Goal: Task Accomplishment & Management: Use online tool/utility

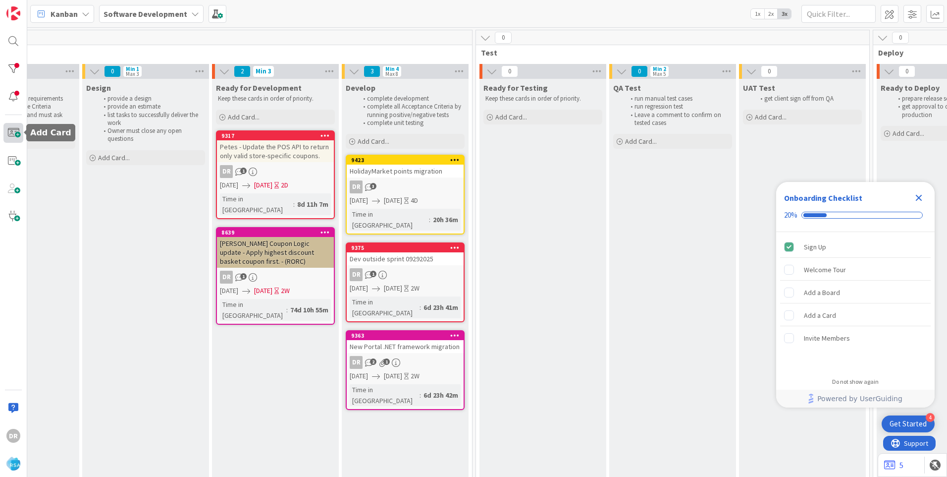
click at [15, 131] on span at bounding box center [13, 133] width 20 height 20
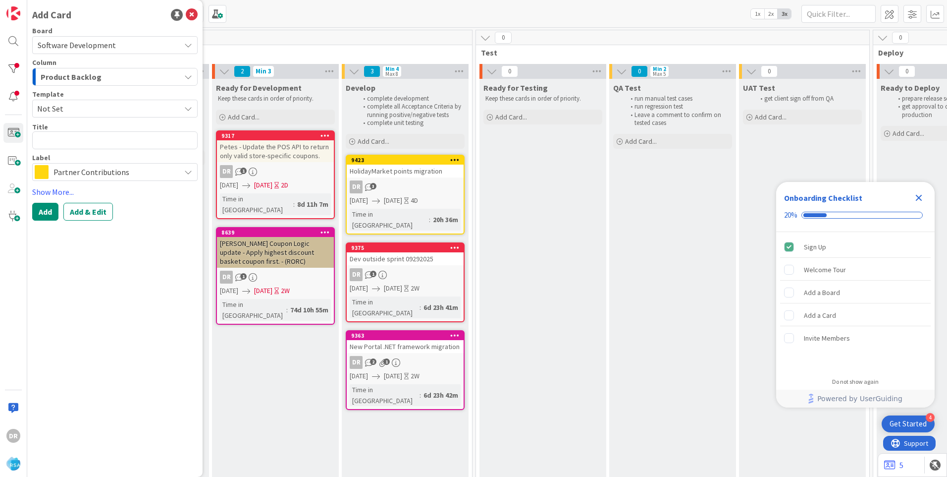
click at [95, 77] on span "Product Backlog" at bounding box center [71, 76] width 61 height 13
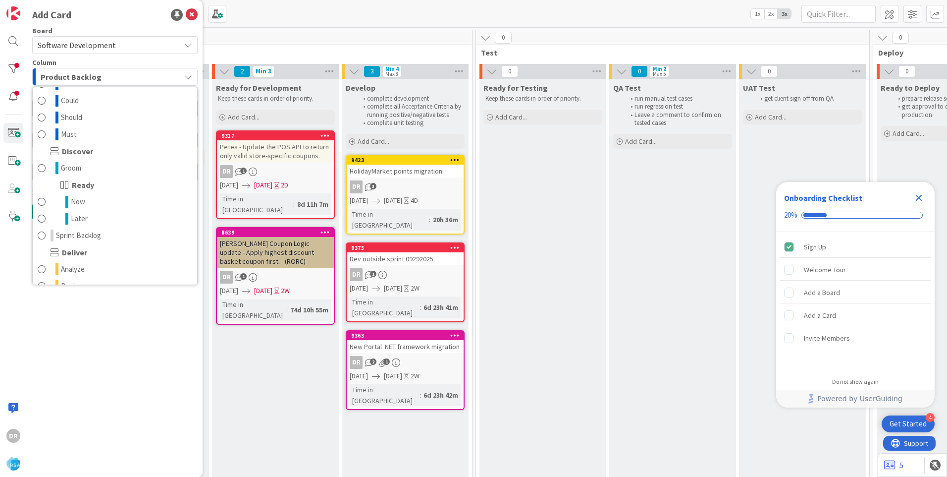
scroll to position [99, 0]
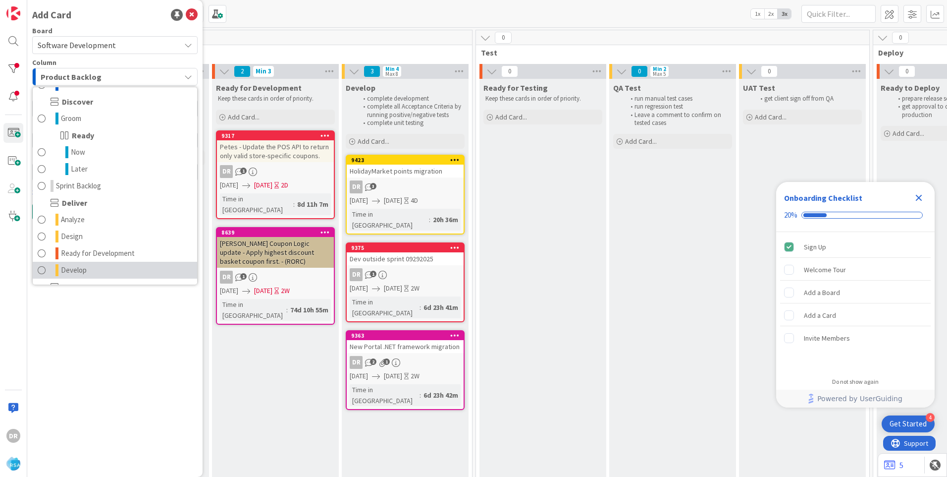
click at [87, 266] on link "Develop" at bounding box center [115, 270] width 164 height 17
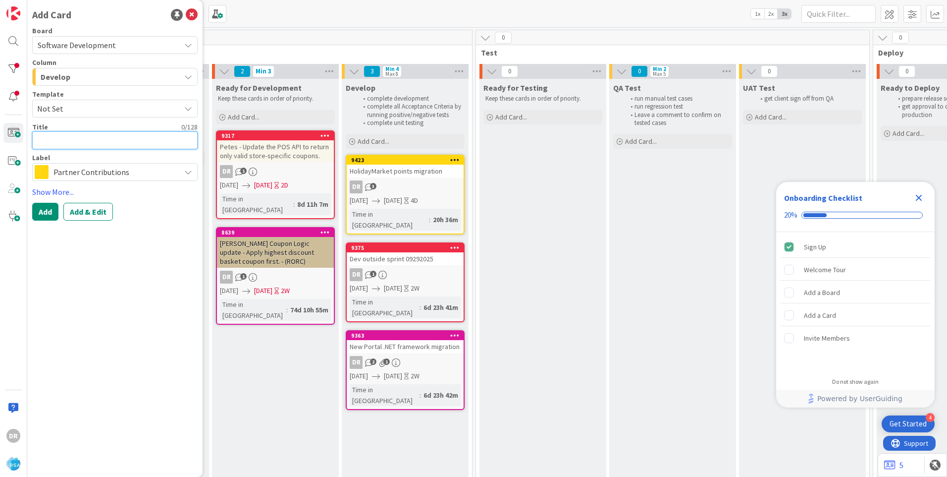
click at [64, 141] on textarea at bounding box center [114, 140] width 165 height 18
paste textarea "RSA_ClaiborneHillsSuperMarket"
type textarea "x"
type textarea "RSA_ClaiborneHillsSuperMarket"
type textarea "x"
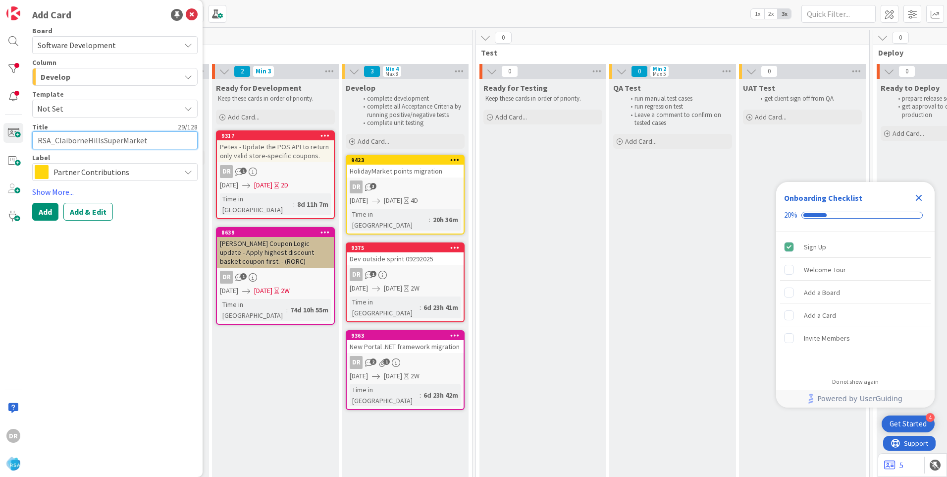
type textarea "RSAClaiborneHillsSuperMarket"
type textarea "x"
type textarea "RSClaiborneHillsSuperMarket"
type textarea "x"
type textarea "RClaiborneHillsSuperMarket"
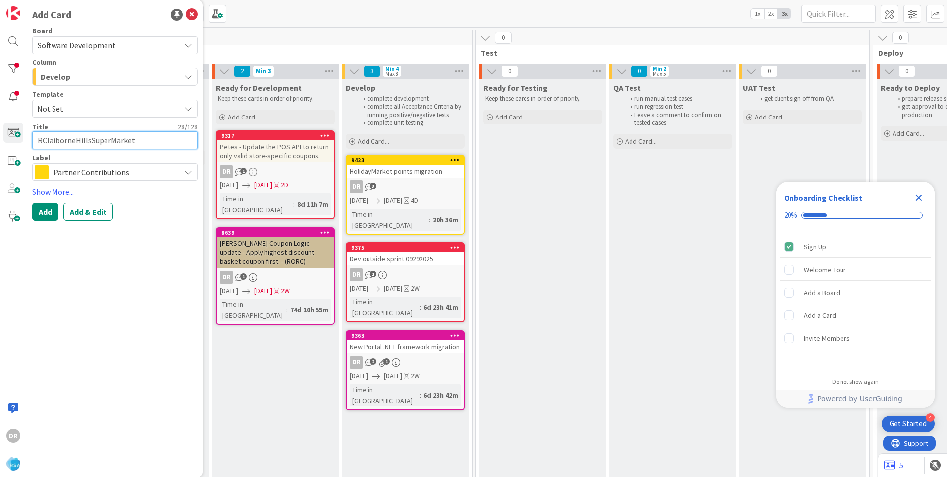
type textarea "x"
type textarea "ClaiborneHillsSuperMarket"
click at [141, 144] on textarea "ClaiborneHillsSuperMarket" at bounding box center [114, 140] width 165 height 18
type textarea "x"
type textarea "ClaiborneHillsSuperMarket"
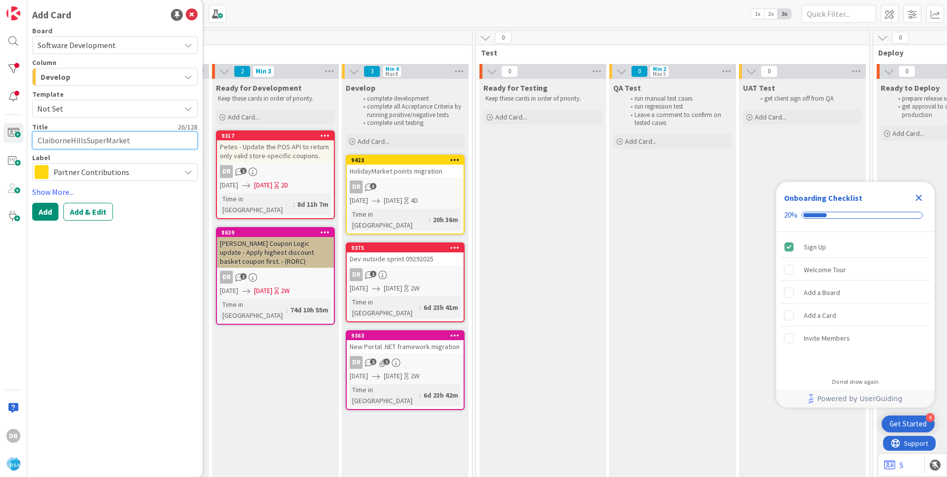
type textarea "x"
type textarea "ClaiborneHillsSuperMarket -"
type textarea "x"
type textarea "ClaiborneHillsSuperMarket --"
type textarea "x"
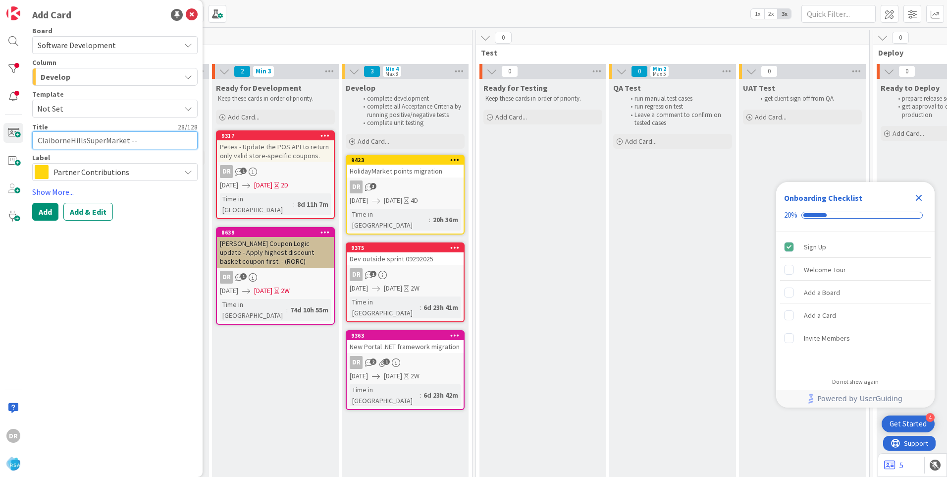
type textarea "ClaiborneHillsSuperMarket --"
type textarea "x"
type textarea "ClaiborneHillsSuperMarket -- p"
type textarea "x"
type textarea "ClaiborneHillsSuperMarket -- po"
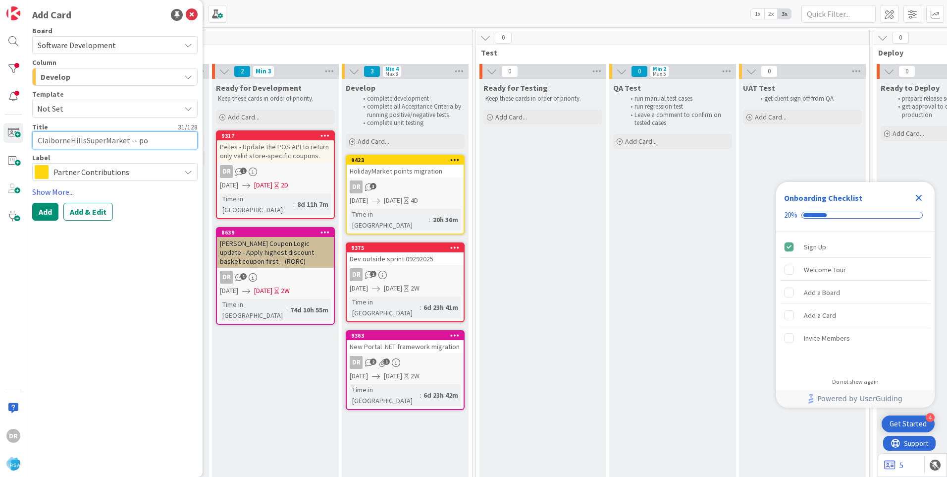
type textarea "x"
type textarea "ClaiborneHillsSuperMarket -- poi"
type textarea "x"
type textarea "ClaiborneHillsSuperMarket -- point"
type textarea "x"
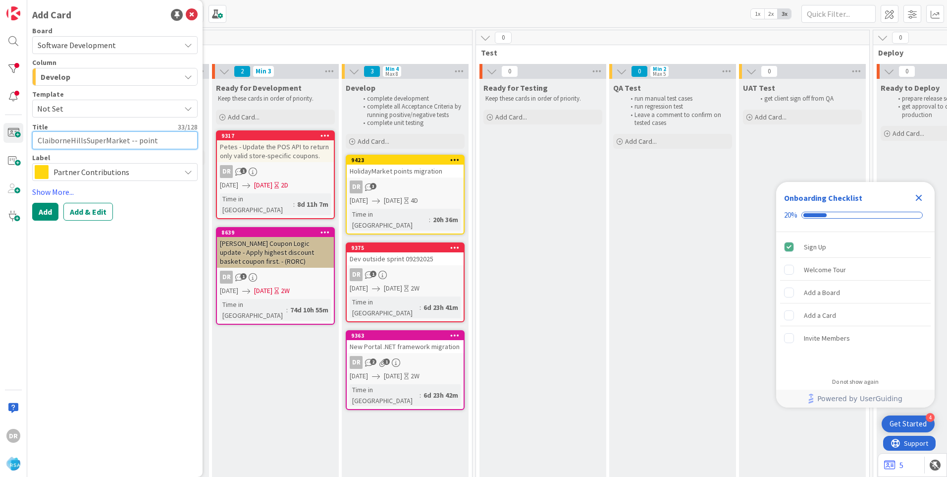
type textarea "ClaiborneHillsSuperMarket -- points"
type textarea "x"
type textarea "ClaiborneHillsSuperMarket -- points"
type textarea "x"
type textarea "ClaiborneHillsSuperMarket -- fpoints"
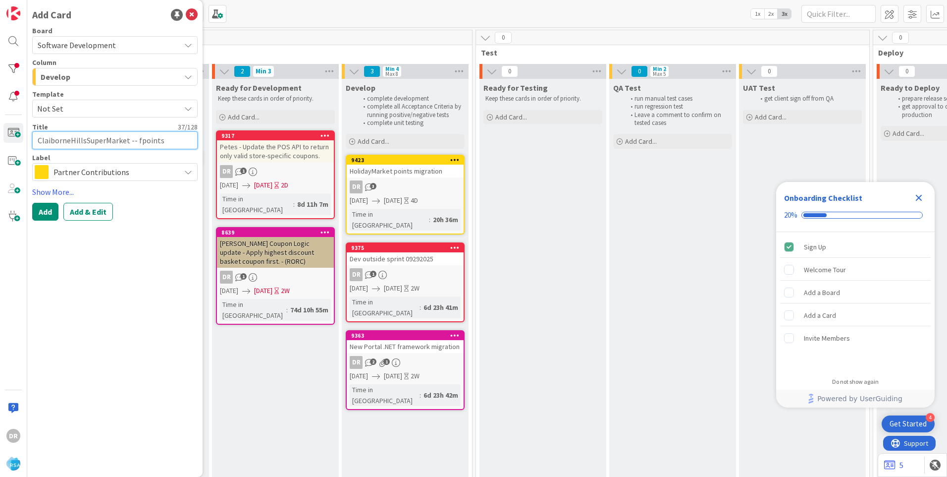
type textarea "x"
type textarea "ClaiborneHillsSuperMarket -- fipoints"
type textarea "x"
type textarea "ClaiborneHillsSuperMarket -- fixpoints"
type textarea "x"
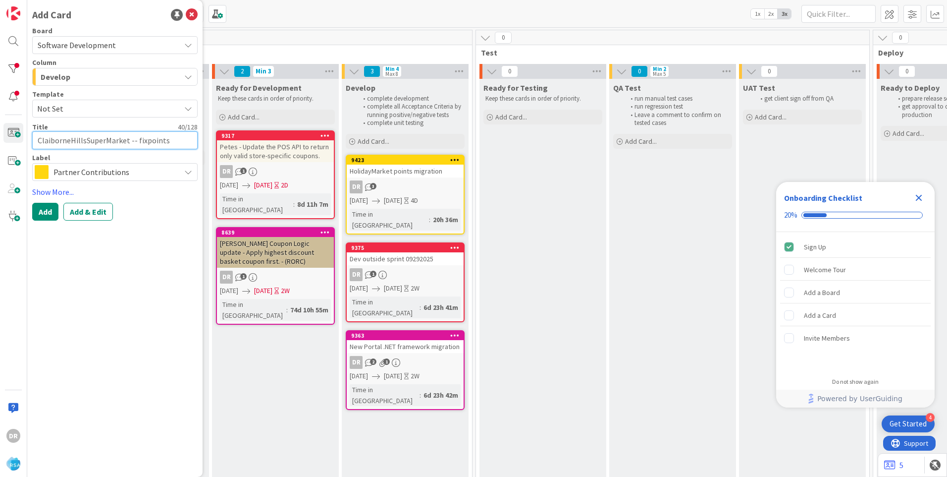
type textarea "ClaiborneHillsSuperMarket -- fix points"
type textarea "x"
type textarea "ClaiborneHillsSuperMarket -- fix points r"
type textarea "x"
type textarea "ClaiborneHillsSuperMarket -- fix points re"
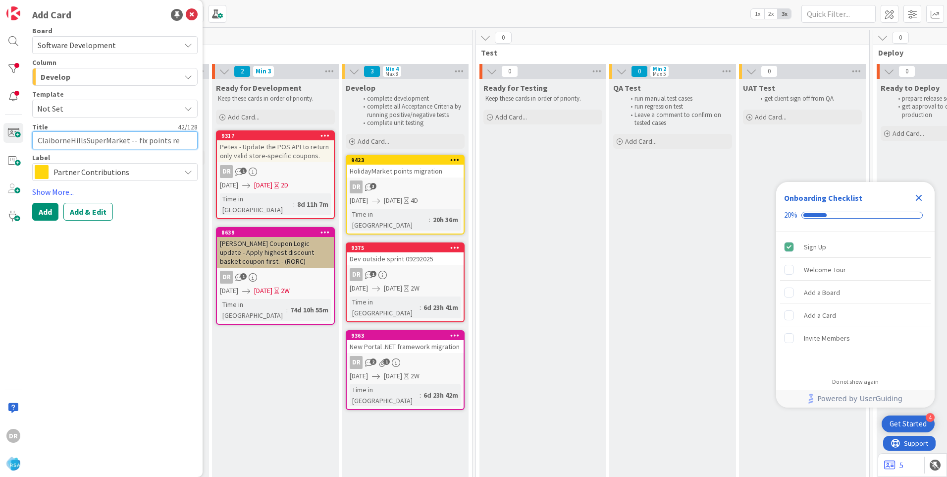
type textarea "x"
type textarea "ClaiborneHillsSuperMarket -- fix points rew"
type textarea "x"
type textarea "ClaiborneHillsSuperMarket -- fix points rewa"
type textarea "x"
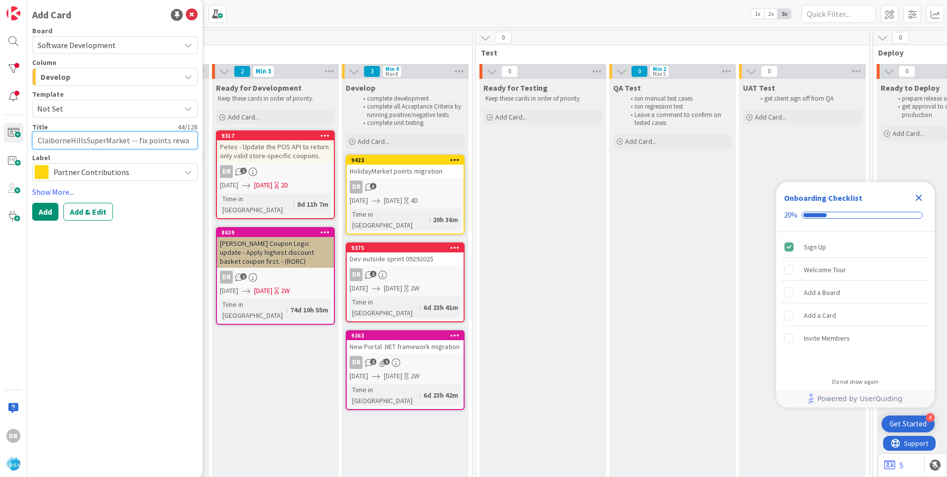
type textarea "ClaiborneHillsSuperMarket -- fix points rewar"
type textarea "x"
type textarea "ClaiborneHillsSuperMarket -- fix points reward"
type textarea "x"
type textarea "ClaiborneHillsSuperMarket -- fix points reward"
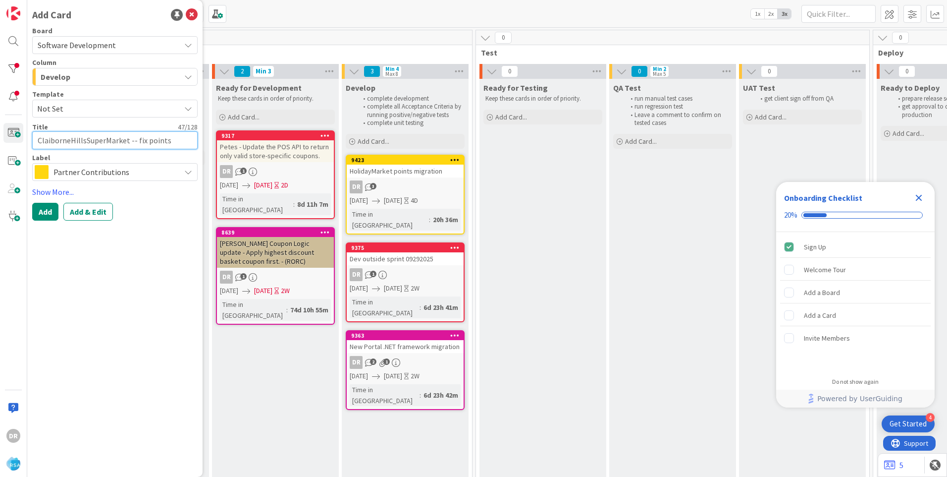
type textarea "x"
type textarea "ClaiborneHillsSuperMarket -- fix points reward i"
type textarea "x"
type textarea "ClaiborneHillsSuperMarket -- fix points reward is"
type textarea "x"
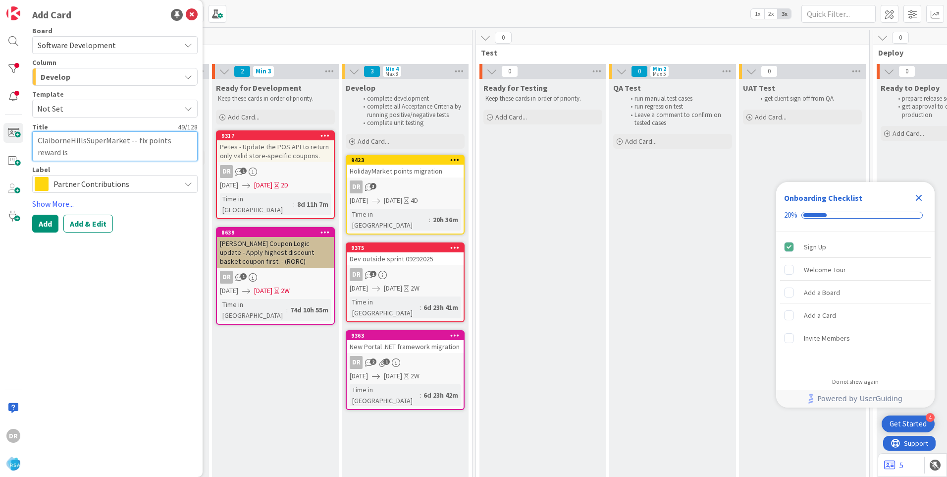
type textarea "ClaiborneHillsSuperMarket -- fix points reward iss"
type textarea "x"
type textarea "ClaiborneHillsSuperMarket -- fix points reward issu"
type textarea "x"
type textarea "ClaiborneHillsSuperMarket -- fix points reward issue"
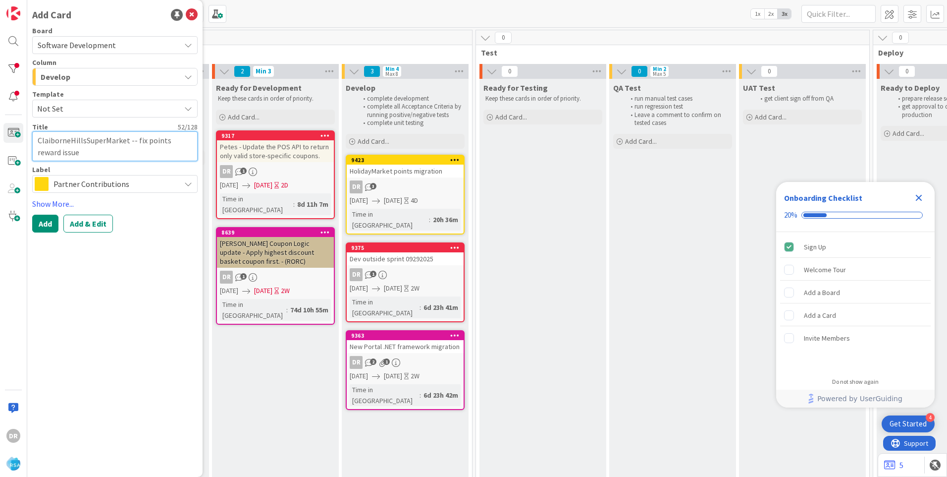
type textarea "x"
type textarea "ClaiborneHillsSuperMarket -- fix points reward issues"
click at [127, 182] on span "Partner Contributions" at bounding box center [114, 184] width 122 height 14
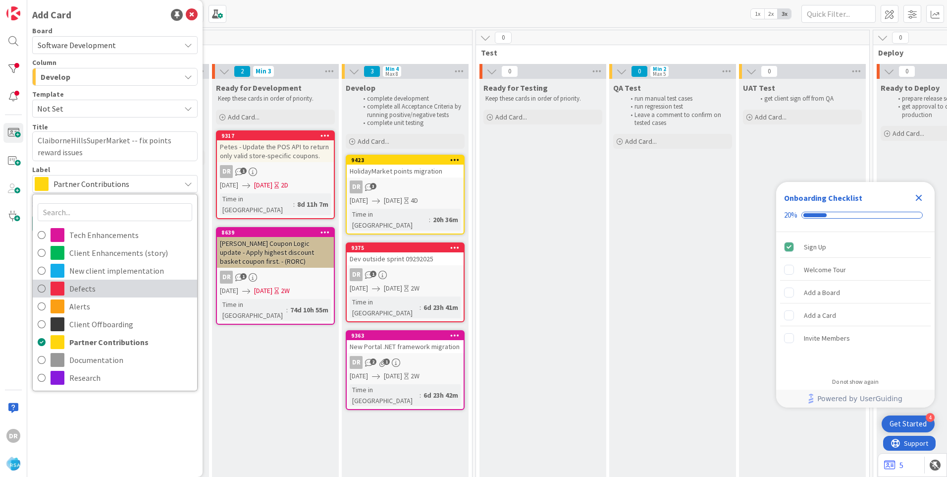
click at [91, 289] on span "Defects" at bounding box center [130, 288] width 123 height 15
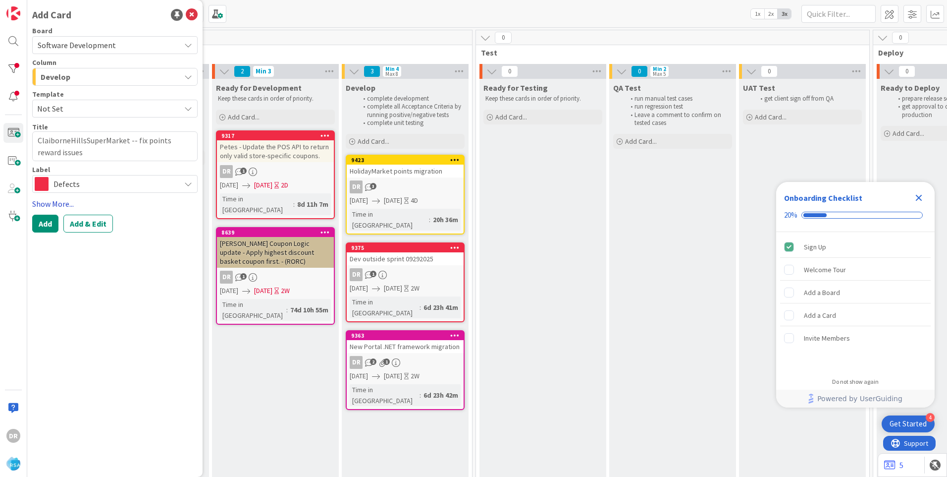
click at [48, 206] on link "Show More..." at bounding box center [114, 204] width 165 height 12
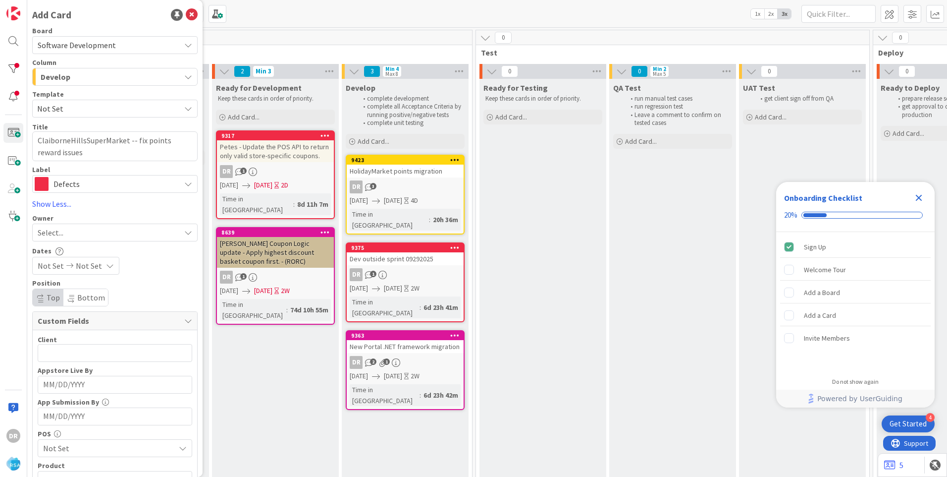
click at [56, 240] on div "Select..." at bounding box center [114, 232] width 165 height 18
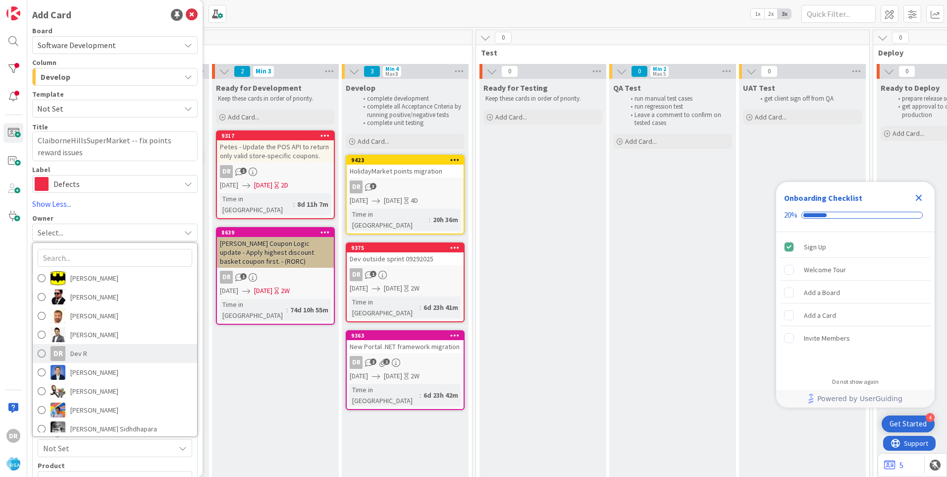
click at [76, 351] on span "Dev R" at bounding box center [78, 353] width 17 height 15
type textarea "x"
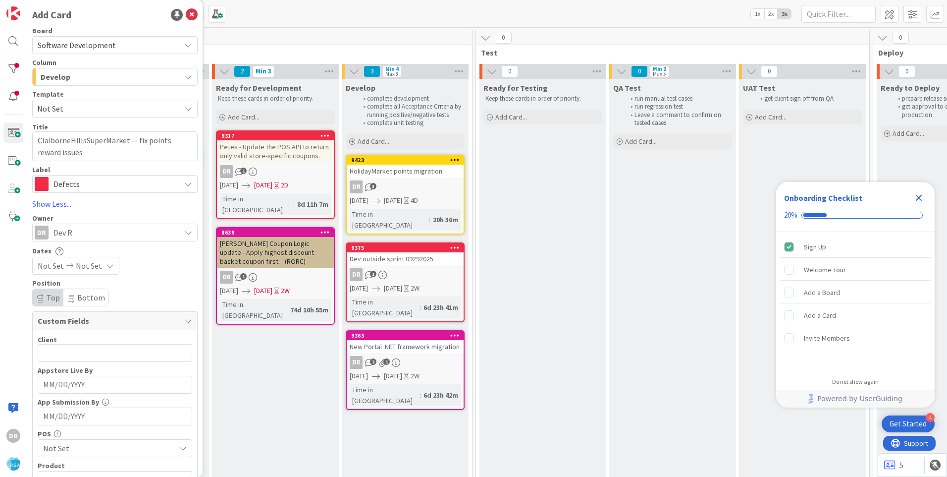
click at [44, 264] on span "Not Set" at bounding box center [51, 266] width 26 height 12
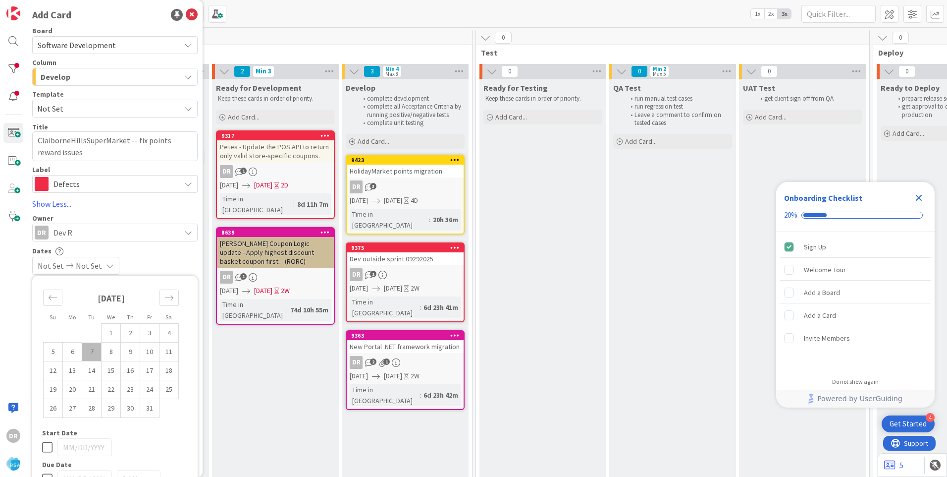
click at [94, 347] on td "7" at bounding box center [91, 351] width 19 height 19
type input "[DATE]"
type textarea "x"
click at [150, 353] on td "10" at bounding box center [149, 351] width 19 height 19
type input "[DATE]"
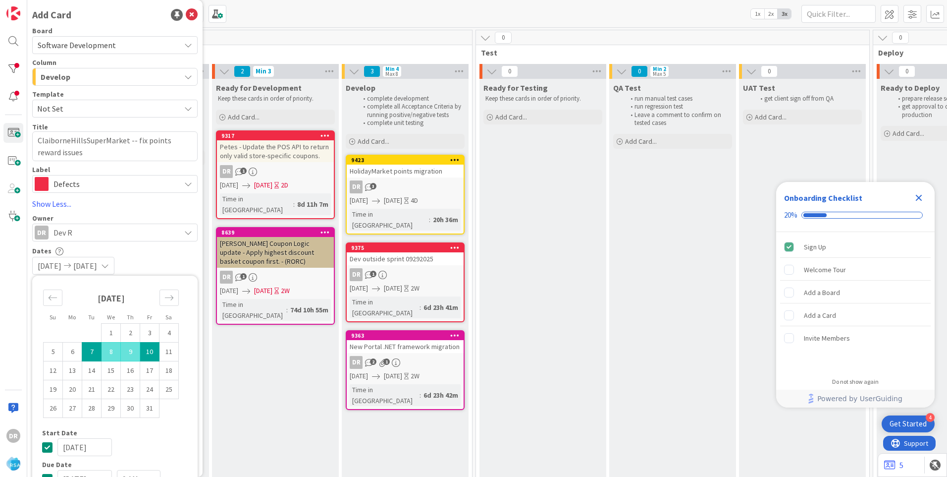
click at [170, 254] on div "Dates" at bounding box center [114, 250] width 165 height 8
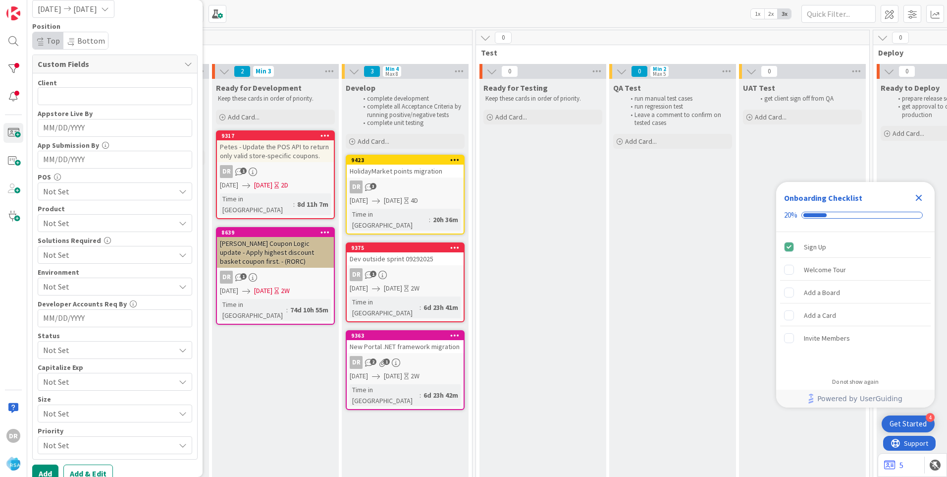
scroll to position [269, 0]
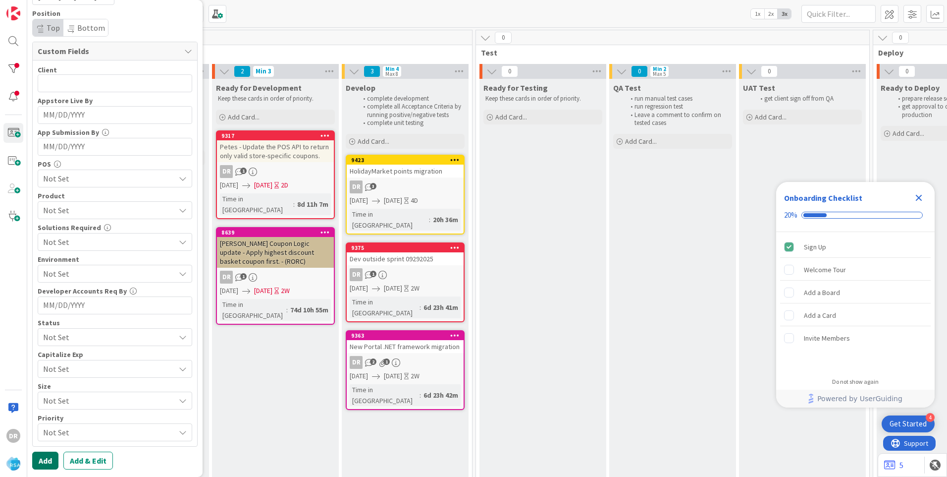
click at [45, 456] on button "Add" at bounding box center [45, 460] width 26 height 18
type textarea "x"
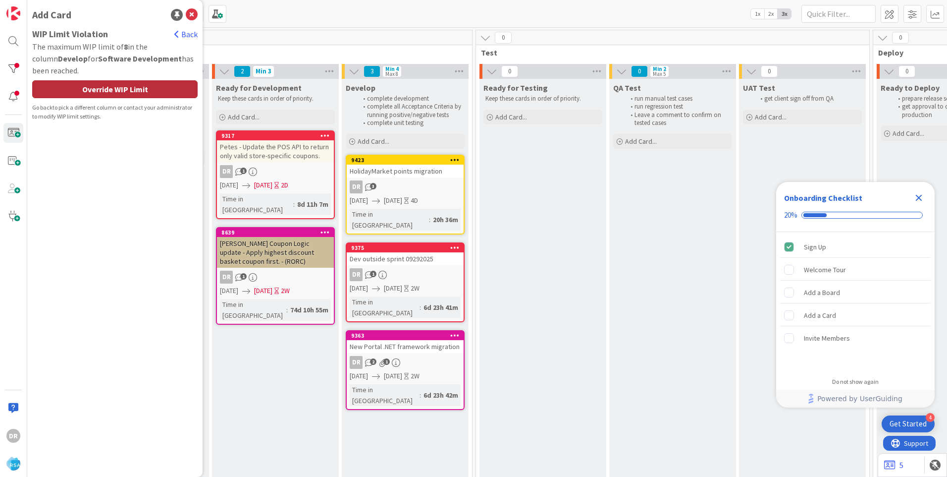
click at [134, 92] on div "Override WIP Limit" at bounding box center [114, 89] width 165 height 18
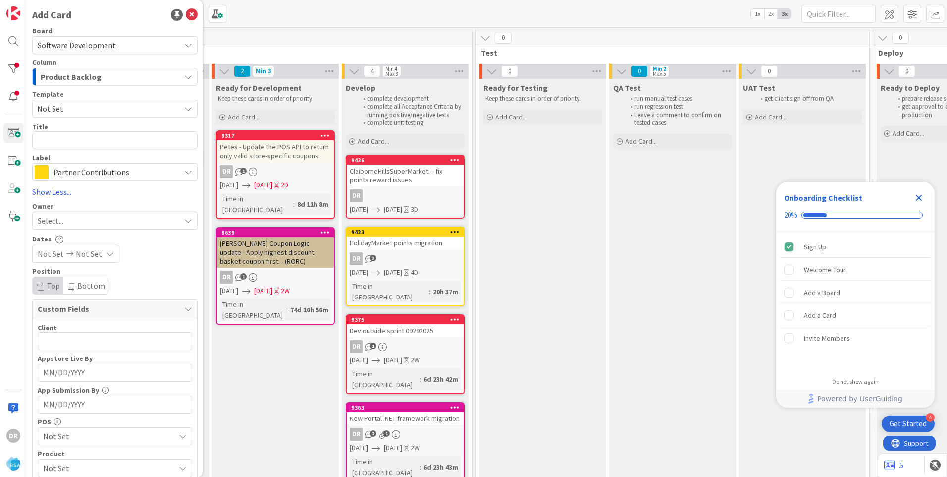
click at [922, 198] on icon "Close Checklist" at bounding box center [919, 198] width 12 height 12
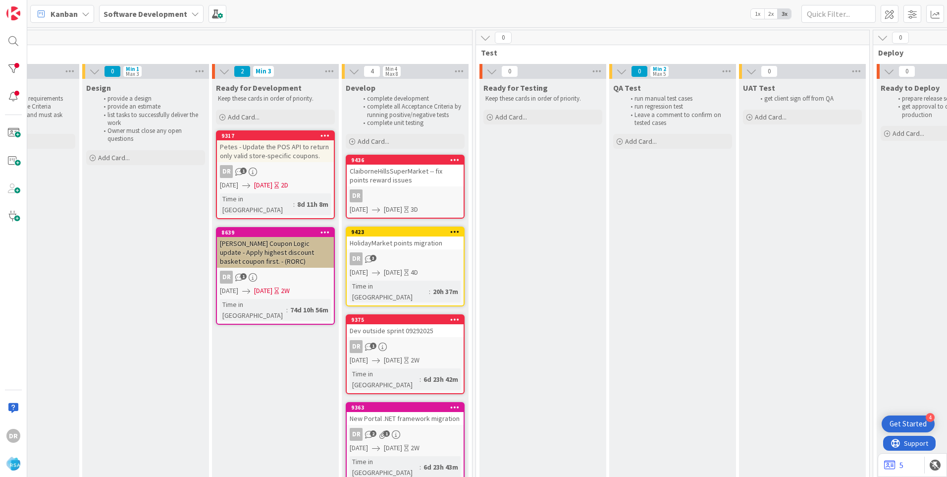
click at [415, 246] on div "HolidayMarket points migration" at bounding box center [405, 242] width 117 height 13
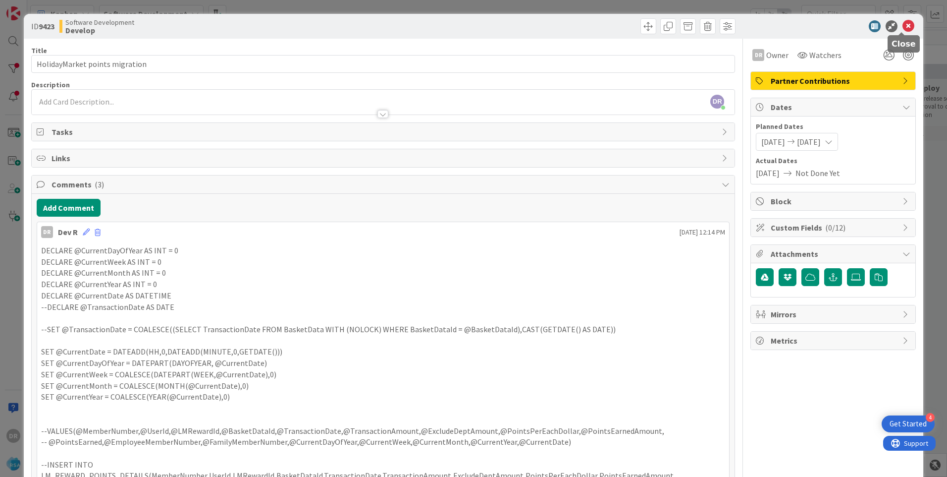
click at [903, 22] on icon at bounding box center [909, 26] width 12 height 12
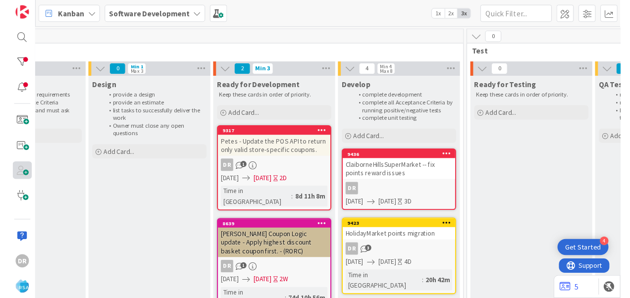
scroll to position [0, 1144]
